Goal: Information Seeking & Learning: Learn about a topic

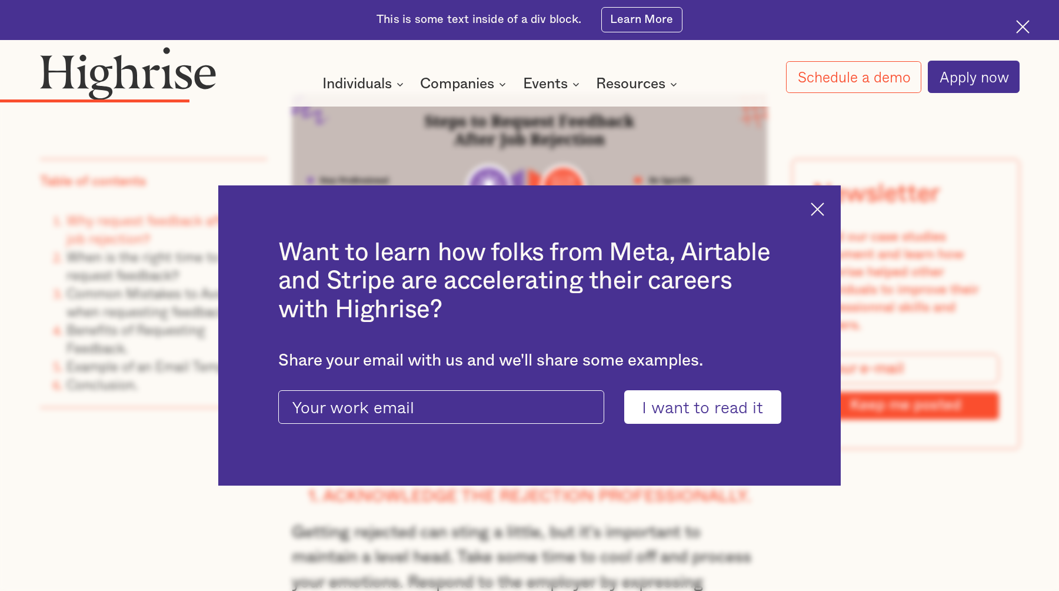
scroll to position [2118, 0]
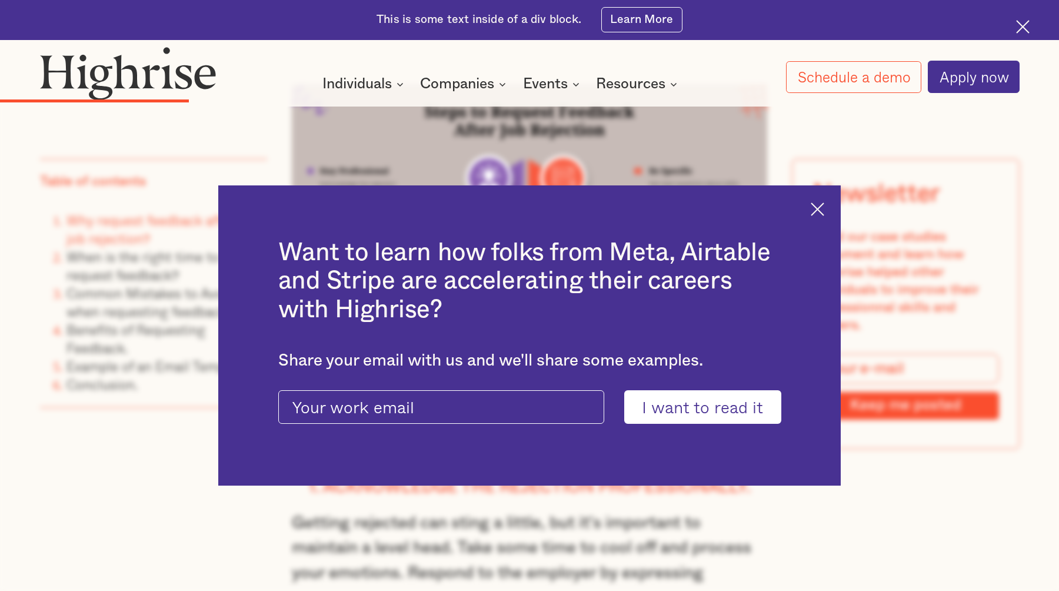
click at [822, 204] on img at bounding box center [818, 209] width 14 height 14
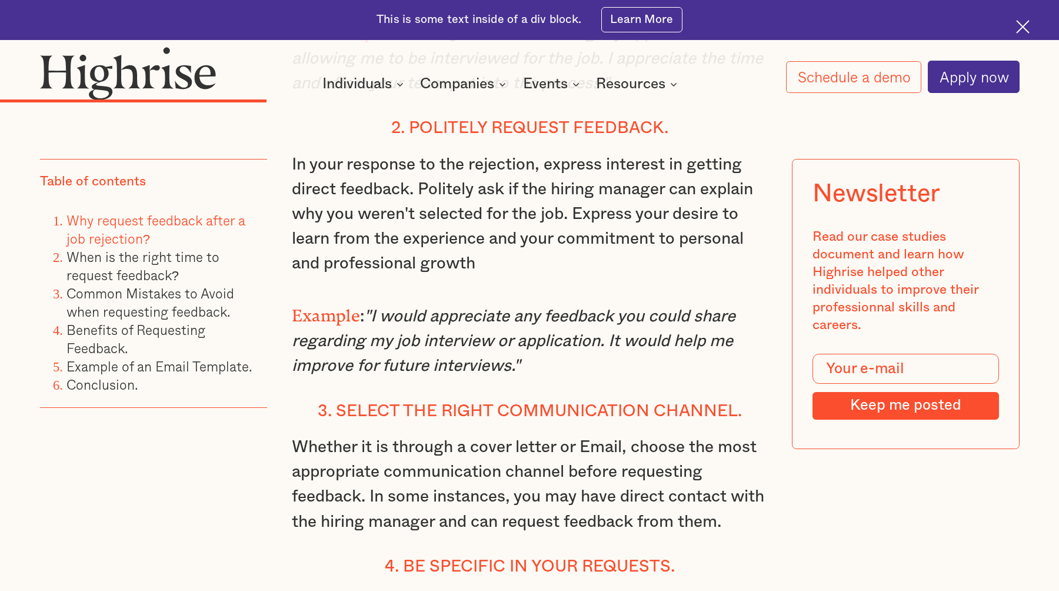
scroll to position [2736, 0]
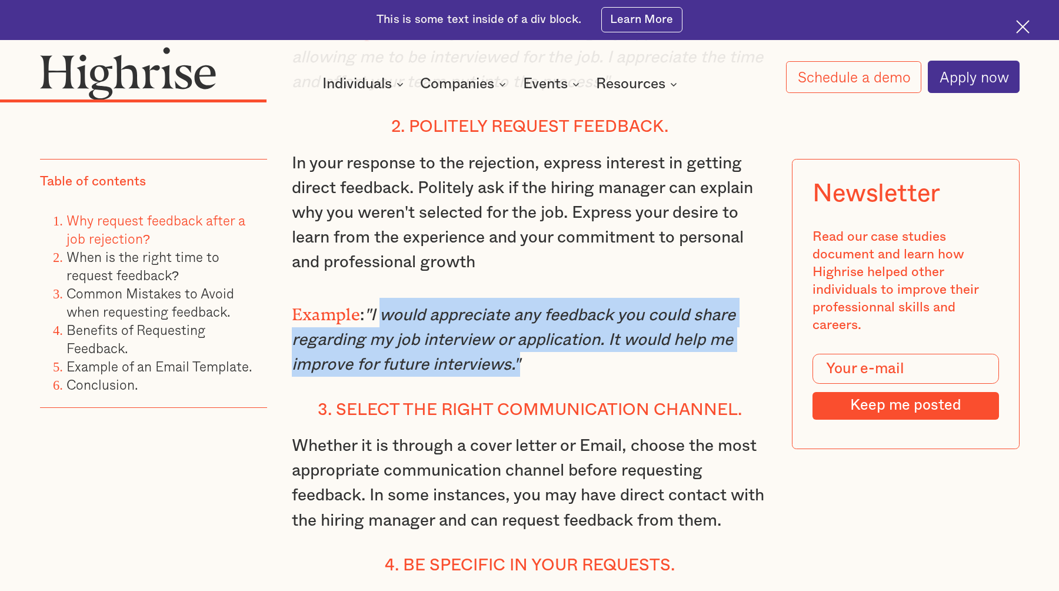
drag, startPoint x: 378, startPoint y: 290, endPoint x: 516, endPoint y: 340, distance: 147.1
click at [516, 340] on em ""I would appreciate any feedback you could share regarding my job interview or …" at bounding box center [514, 340] width 444 height 66
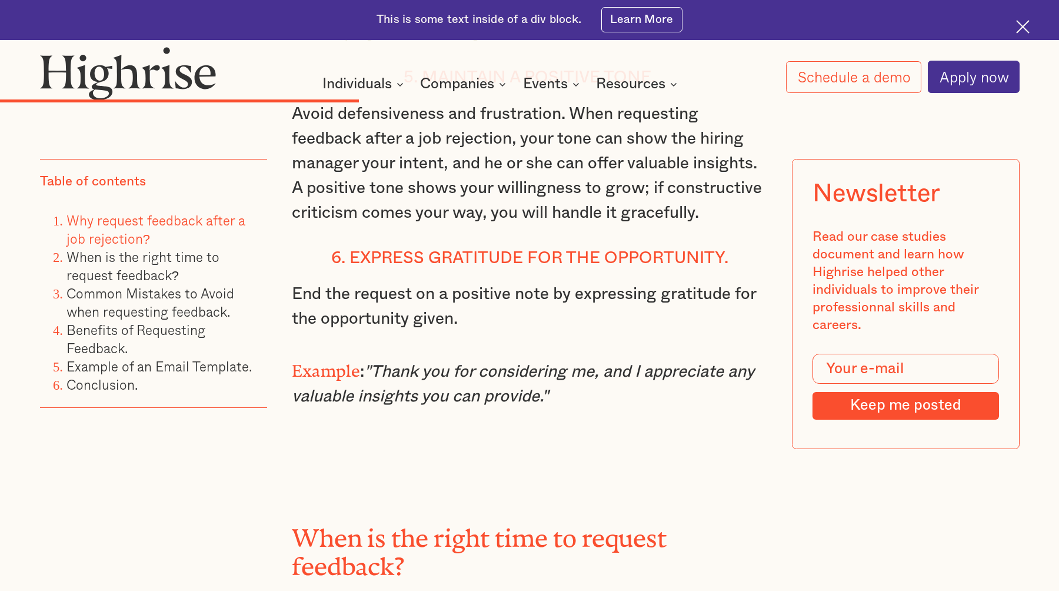
scroll to position [3483, 0]
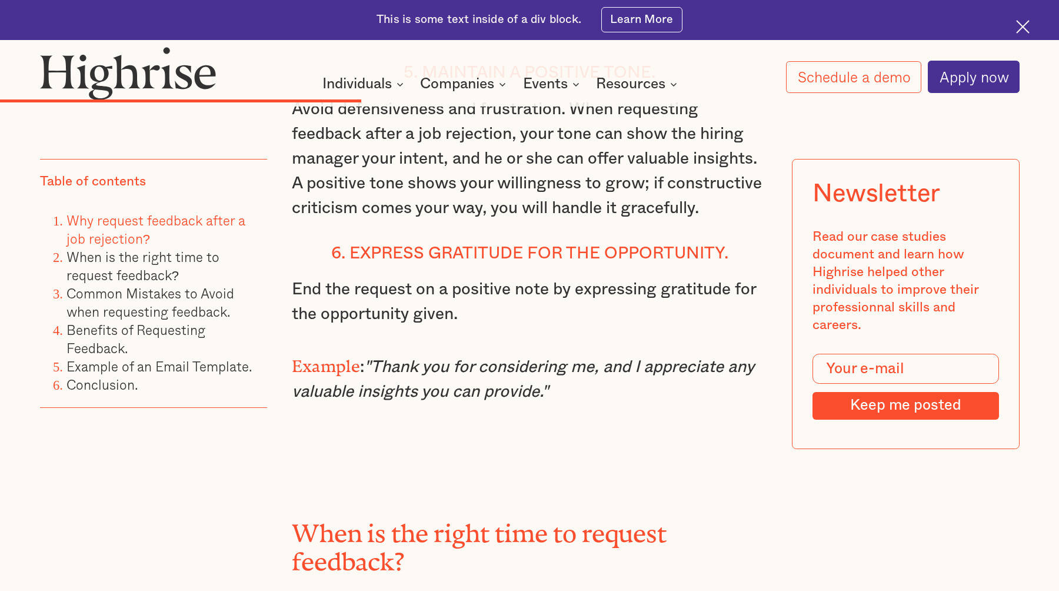
copy em "would appreciate any feedback you could share regarding my job interview or app…"
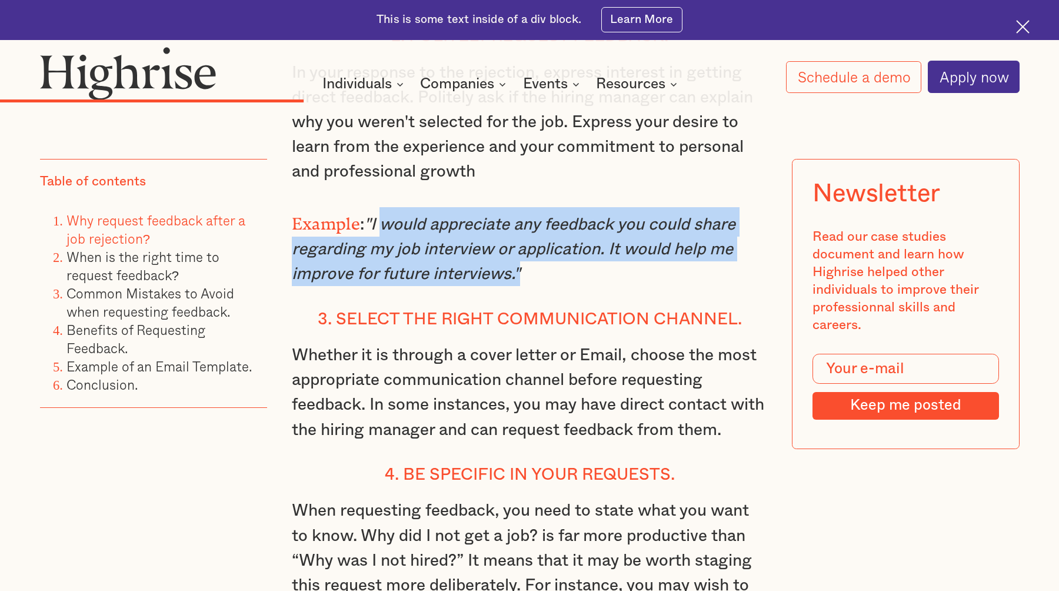
scroll to position [2769, 0]
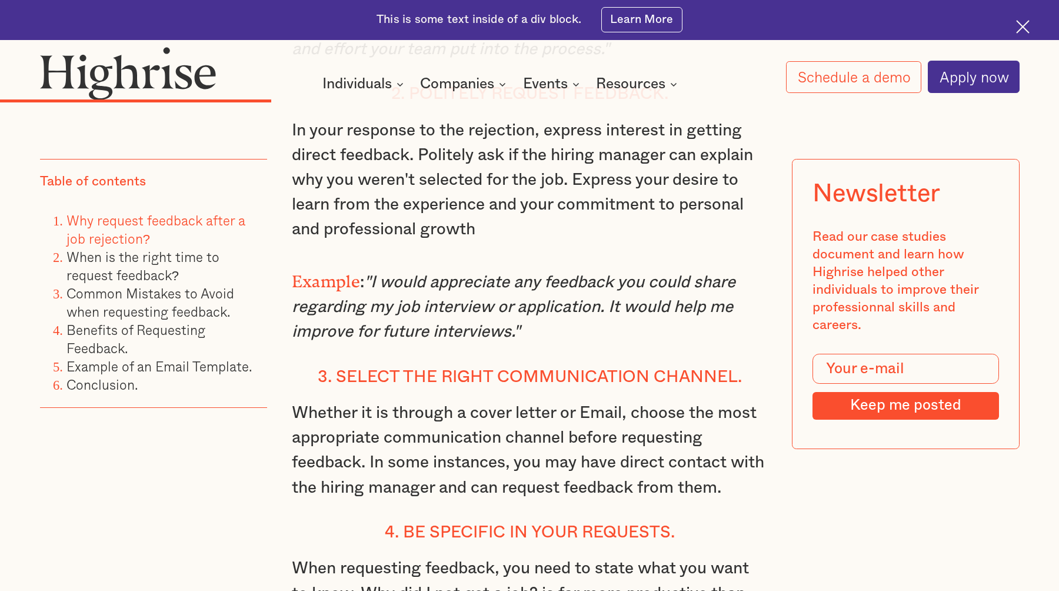
click at [416, 274] on em ""I would appreciate any feedback you could share regarding my job interview or …" at bounding box center [514, 307] width 444 height 66
drag, startPoint x: 377, startPoint y: 258, endPoint x: 520, endPoint y: 308, distance: 152.1
click at [520, 308] on em ""I would appreciate any feedback you could share regarding my job interview or …" at bounding box center [514, 307] width 444 height 66
copy em "I would appreciate any feedback you could share regarding my job interview or a…"
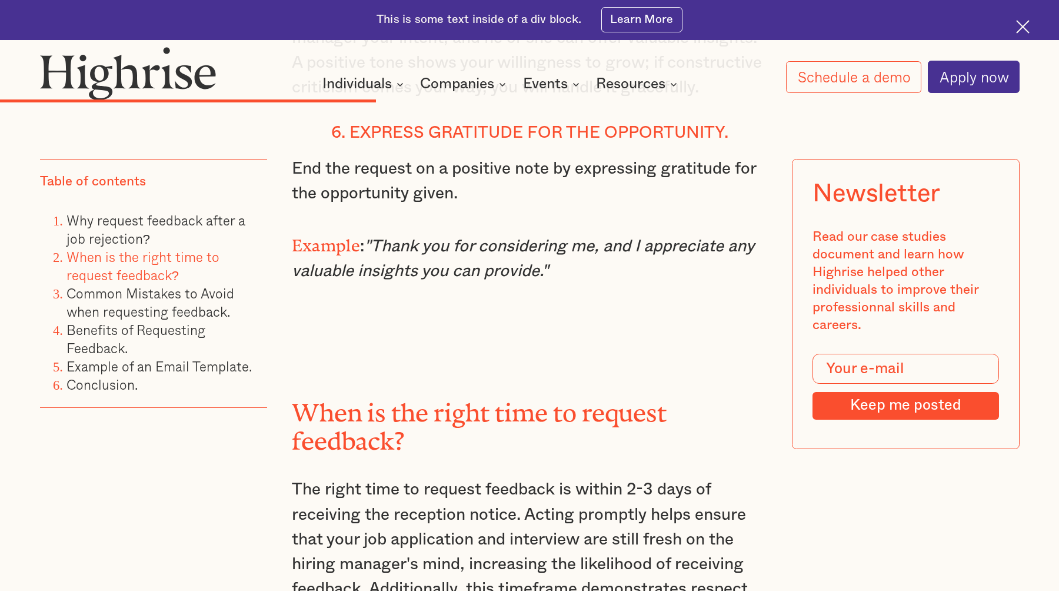
scroll to position [3593, 0]
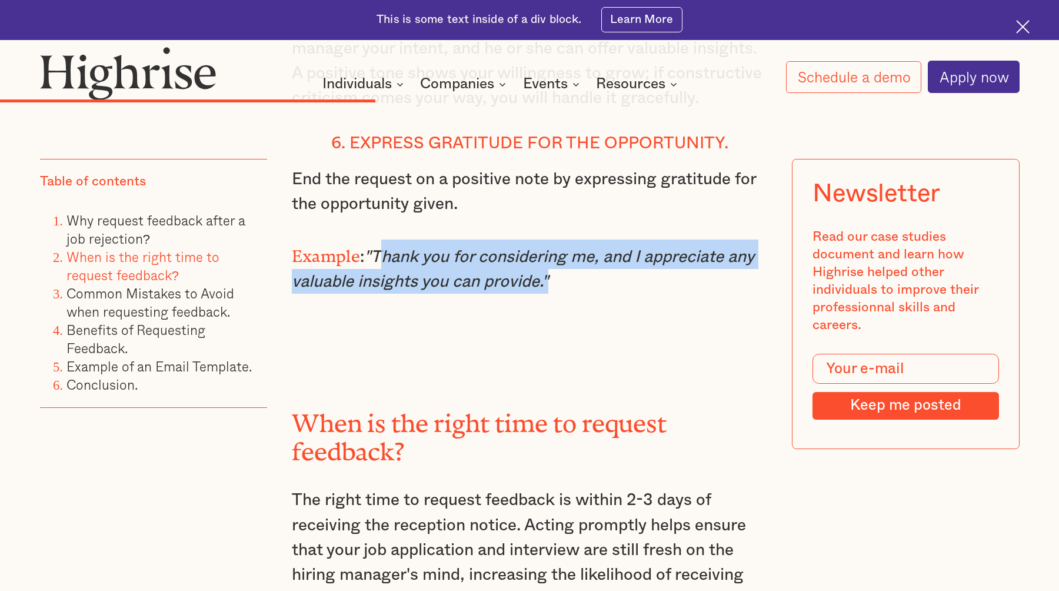
drag, startPoint x: 377, startPoint y: 231, endPoint x: 547, endPoint y: 254, distance: 171.6
click at [547, 254] on em ""Thank you for considering me, and I appreciate any valuable insights you can p…" at bounding box center [523, 268] width 463 height 41
copy em "Thank you for considering me, and I appreciate any valuable insights you can pr…"
